Goal: Find specific page/section: Find specific page/section

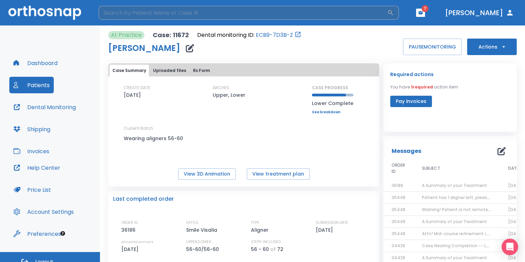
click at [134, 17] on input "search" at bounding box center [243, 13] width 288 height 14
type input "[PERSON_NAME]"
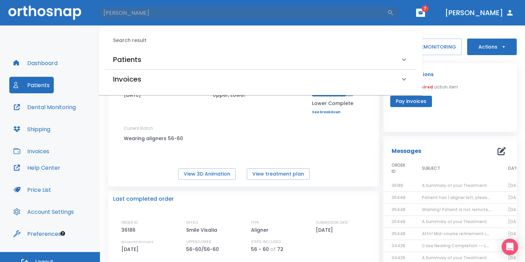
click at [201, 58] on div "Patients" at bounding box center [256, 59] width 287 height 11
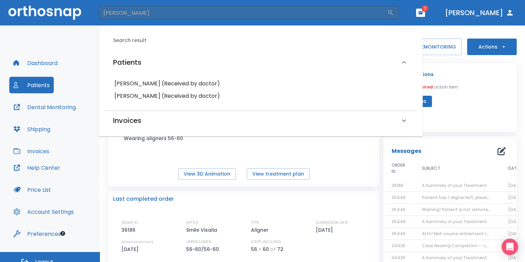
click at [169, 95] on h6 "[PERSON_NAME] (Received by doctor)" at bounding box center [260, 96] width 292 height 10
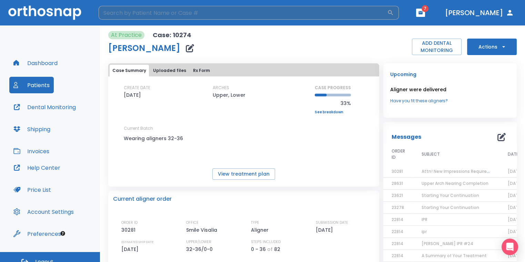
click at [181, 14] on input "search" at bounding box center [243, 13] width 288 height 14
type input "[PERSON_NAME]"
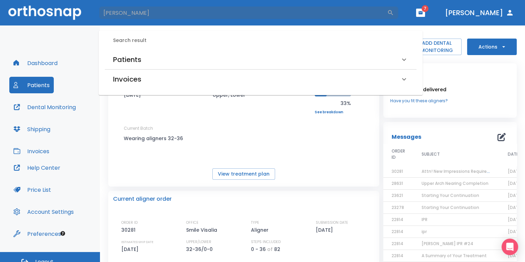
click at [176, 67] on div "Patients" at bounding box center [260, 59] width 311 height 19
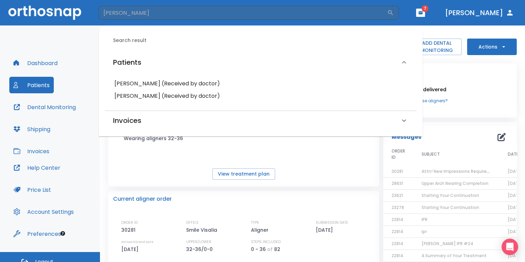
click at [178, 87] on h6 "[PERSON_NAME] (Received by doctor)" at bounding box center [260, 84] width 292 height 10
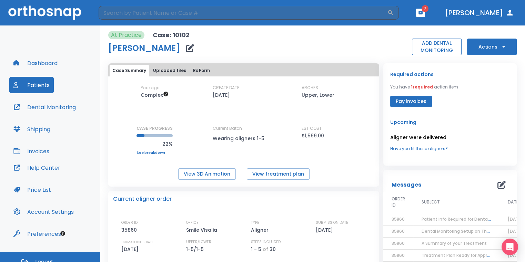
click at [439, 43] on button "ADD DENTAL MONITORING" at bounding box center [437, 47] width 50 height 17
